Goal: Check status: Check status

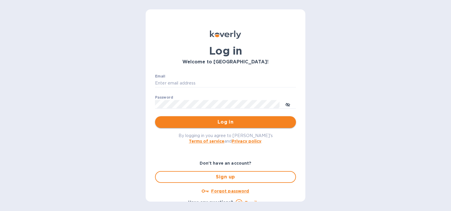
type input "[EMAIL_ADDRESS][DOMAIN_NAME]"
click at [206, 121] on span "Log in" at bounding box center [226, 122] width 132 height 7
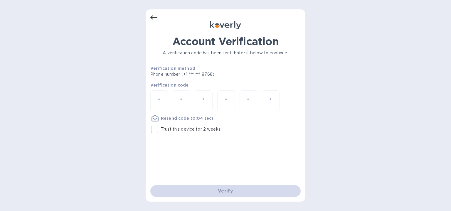
click at [162, 97] on input "number" at bounding box center [159, 100] width 8 height 11
paste input "3"
type input "3"
type input "6"
type input "4"
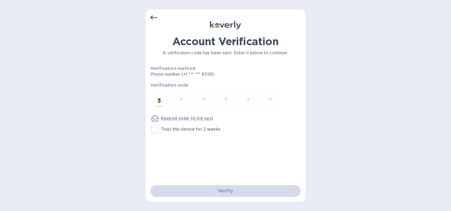
type input "9"
type input "0"
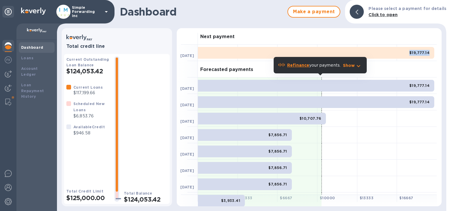
drag, startPoint x: 407, startPoint y: 50, endPoint x: 428, endPoint y: 50, distance: 20.8
click at [428, 50] on div "$19,777.14" at bounding box center [316, 53] width 236 height 12
